Goal: Find specific page/section

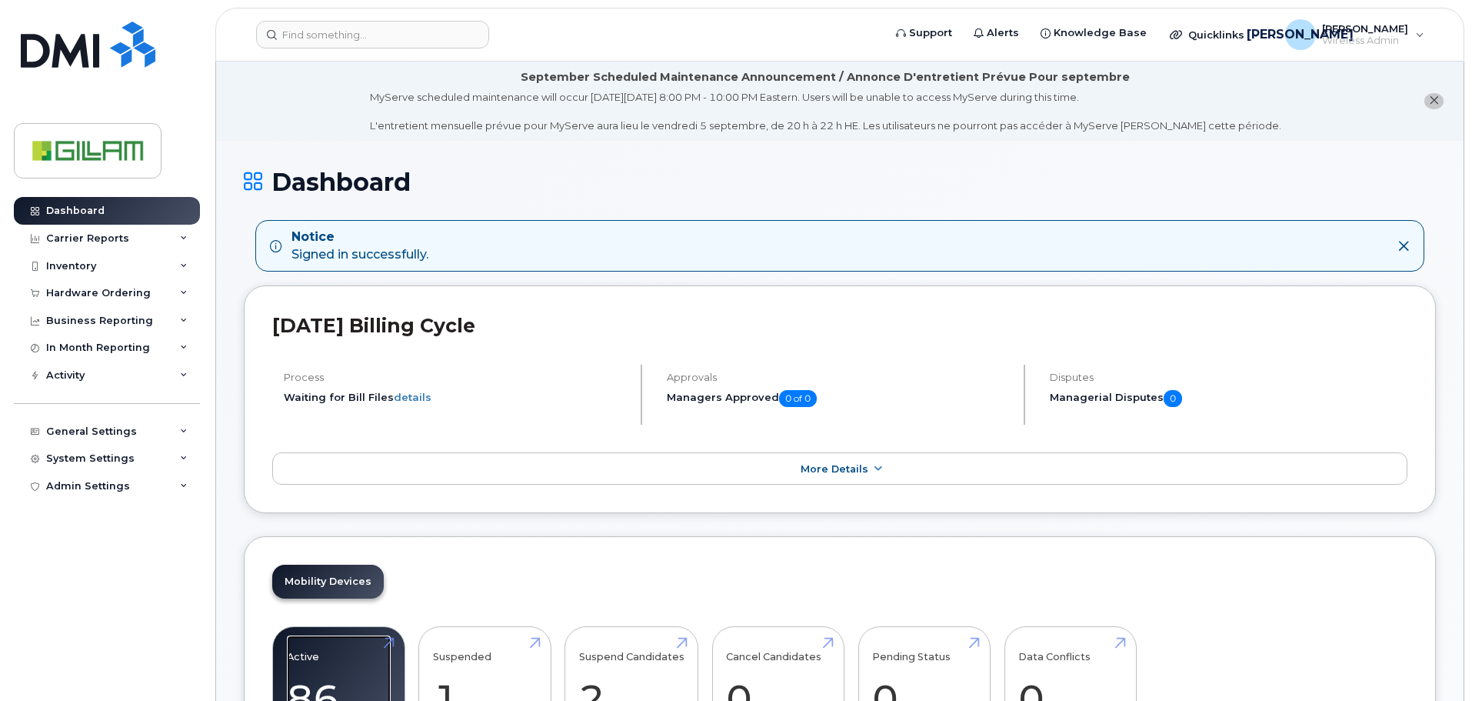
click at [315, 656] on link "Active 86 23%" at bounding box center [339, 686] width 104 height 102
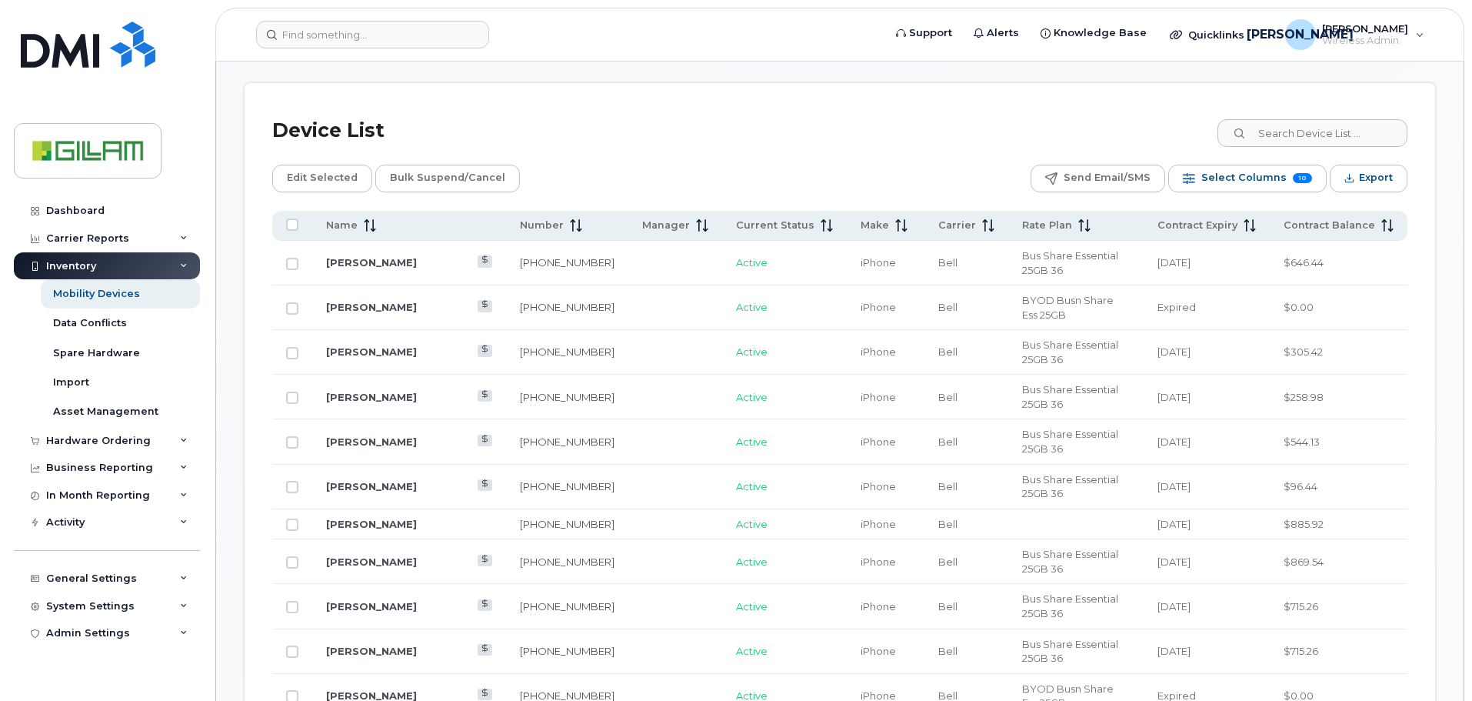
scroll to position [665, 0]
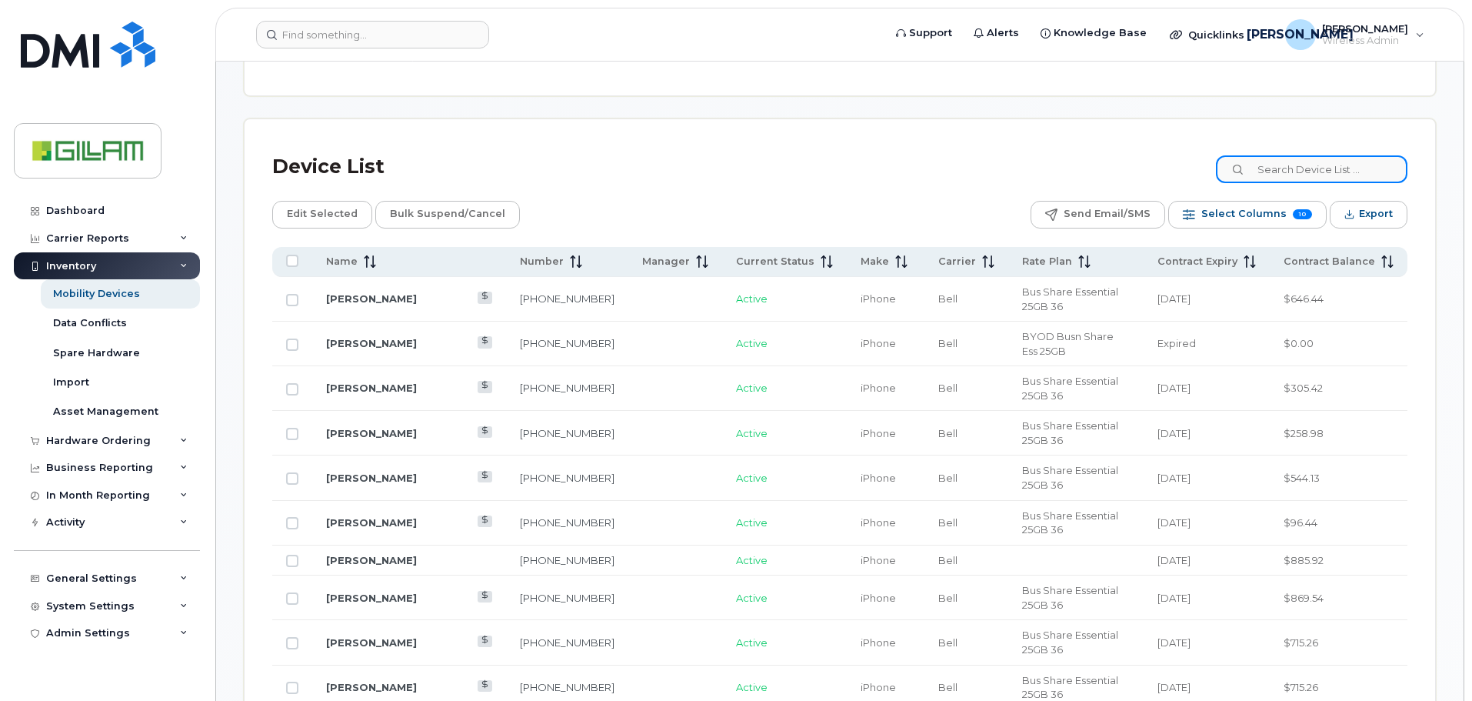
click at [1302, 166] on input at bounding box center [1312, 169] width 192 height 28
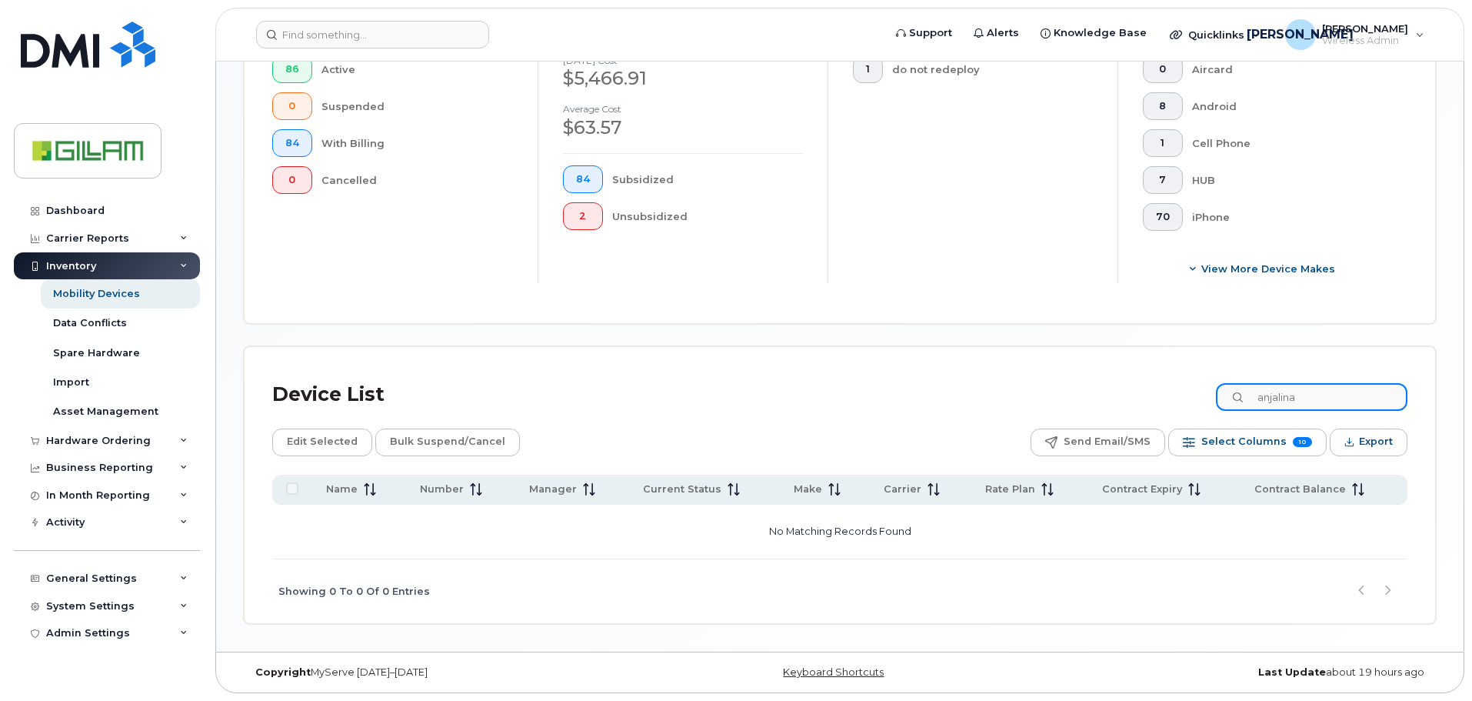
drag, startPoint x: 1348, startPoint y: 395, endPoint x: 1175, endPoint y: 397, distance: 173.1
click at [1180, 397] on div "Device List anjalina" at bounding box center [839, 395] width 1135 height 40
type input "anj"
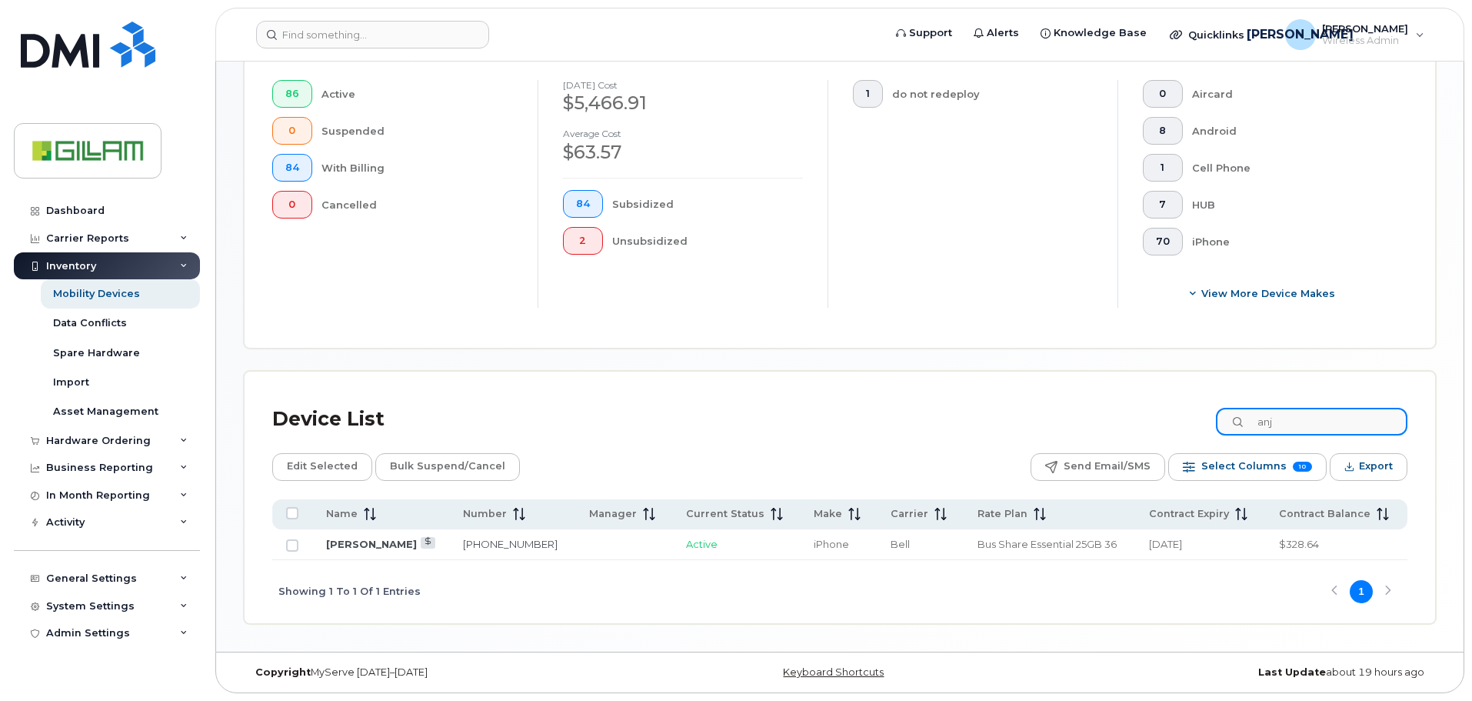
scroll to position [412, 0]
